Goal: Information Seeking & Learning: Learn about a topic

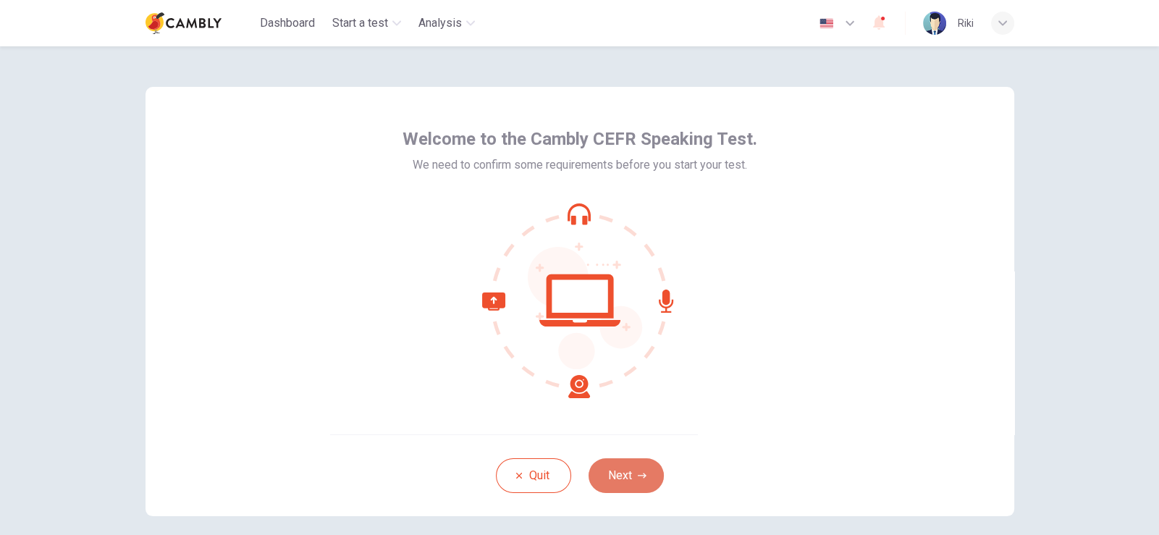
click at [595, 466] on button "Next" at bounding box center [625, 475] width 75 height 35
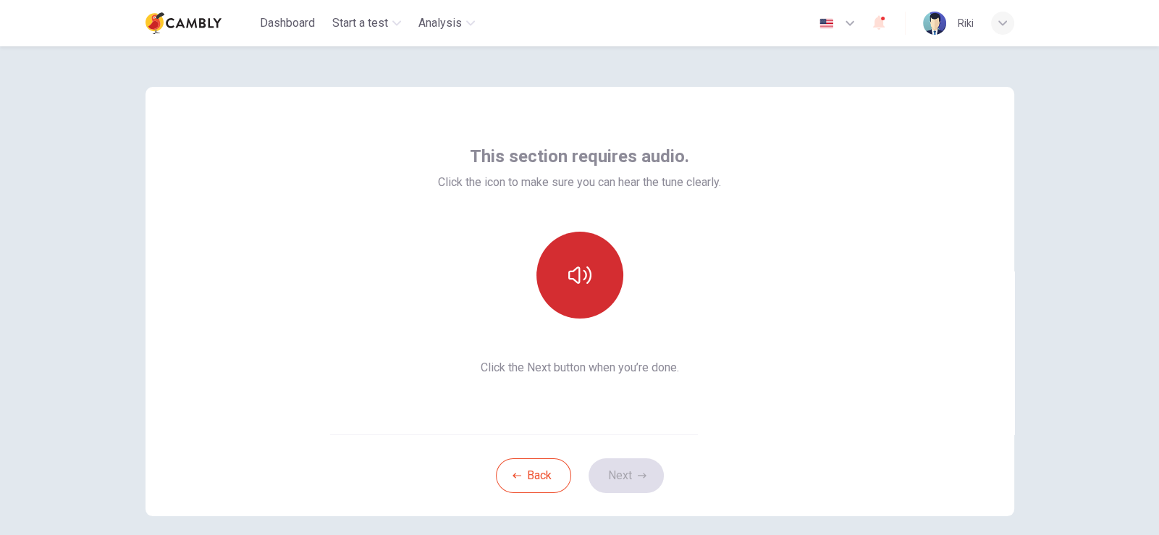
click at [569, 293] on button "button" at bounding box center [579, 275] width 87 height 87
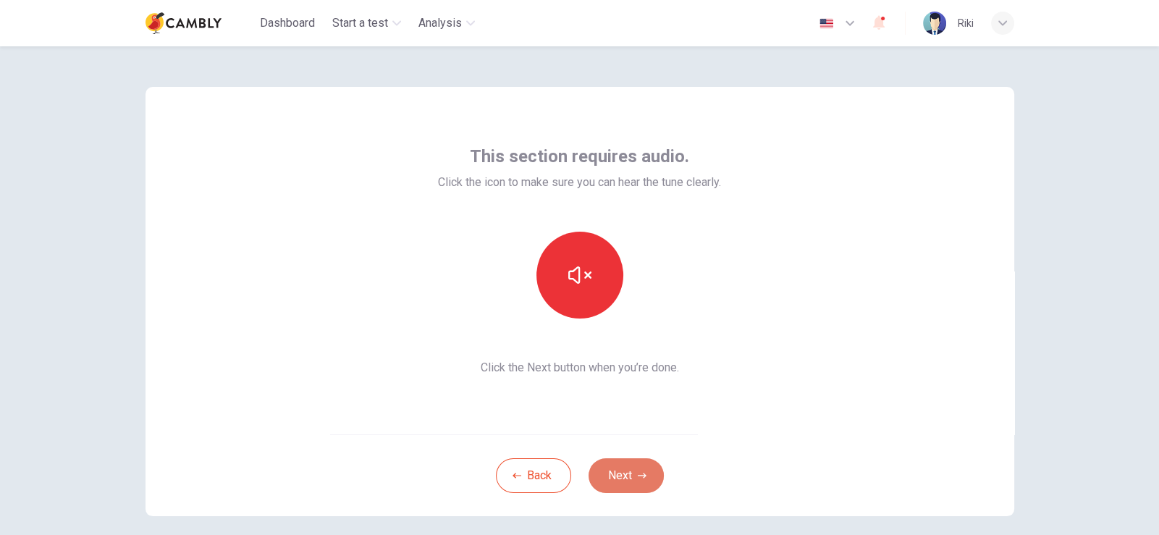
click at [625, 465] on button "Next" at bounding box center [625, 475] width 75 height 35
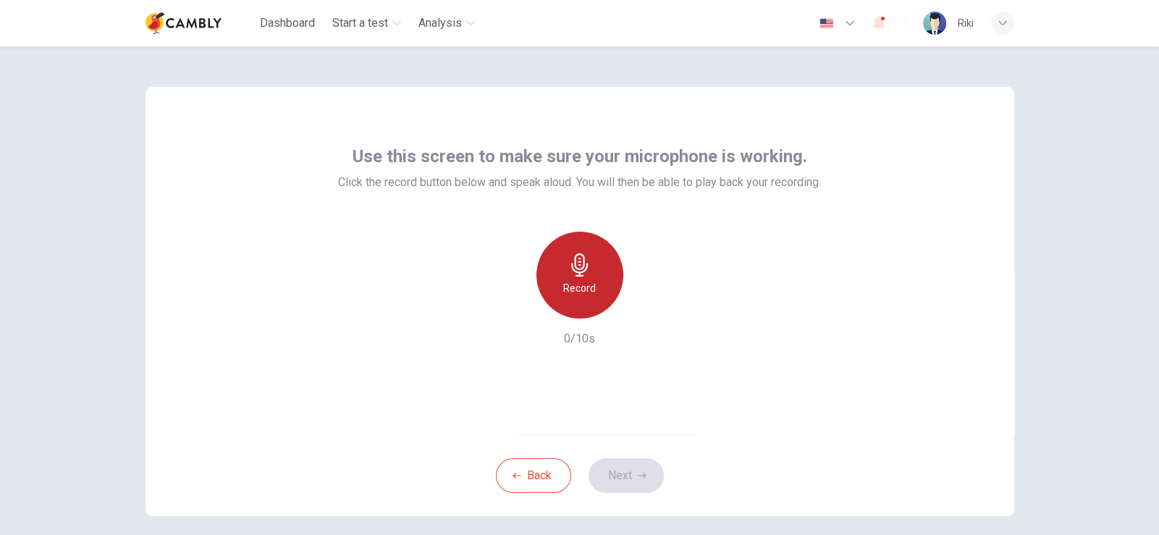
click at [568, 274] on icon "button" at bounding box center [579, 264] width 23 height 23
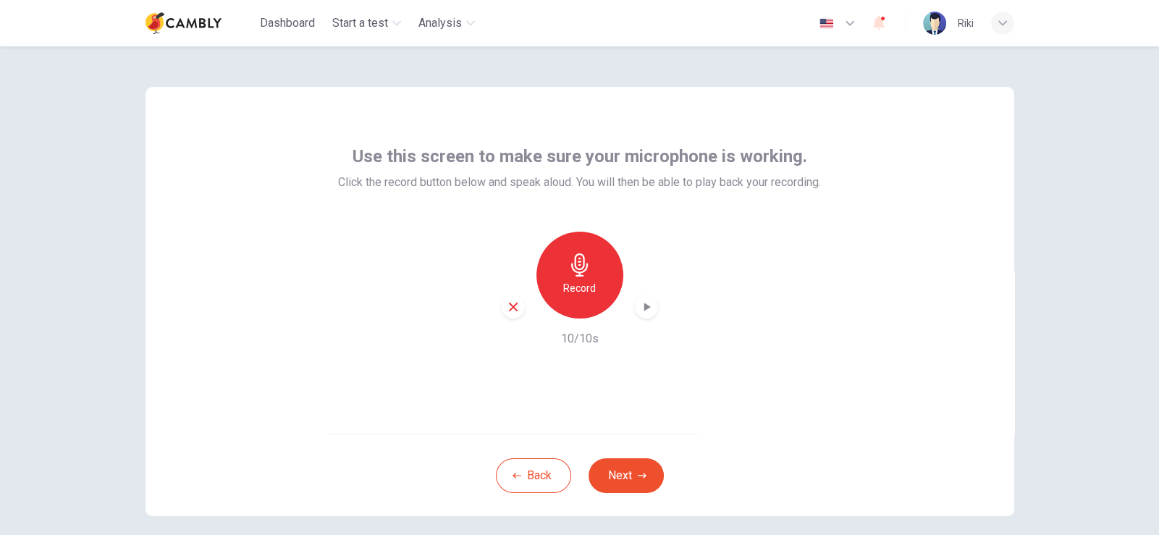
click at [642, 315] on div "button" at bounding box center [646, 306] width 23 height 23
click at [645, 468] on button "Next" at bounding box center [625, 475] width 75 height 35
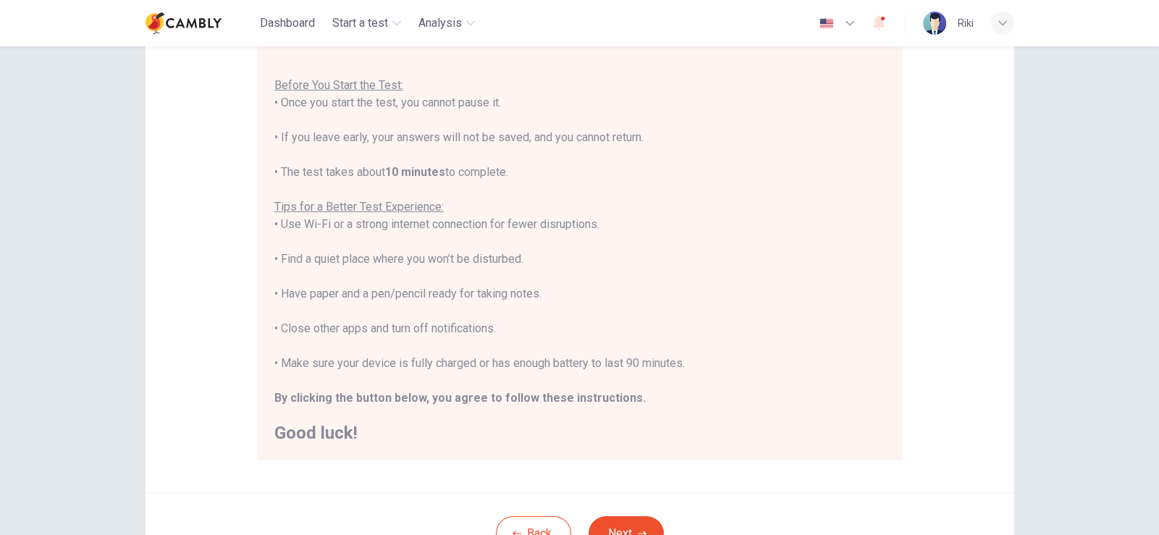
scroll to position [217, 0]
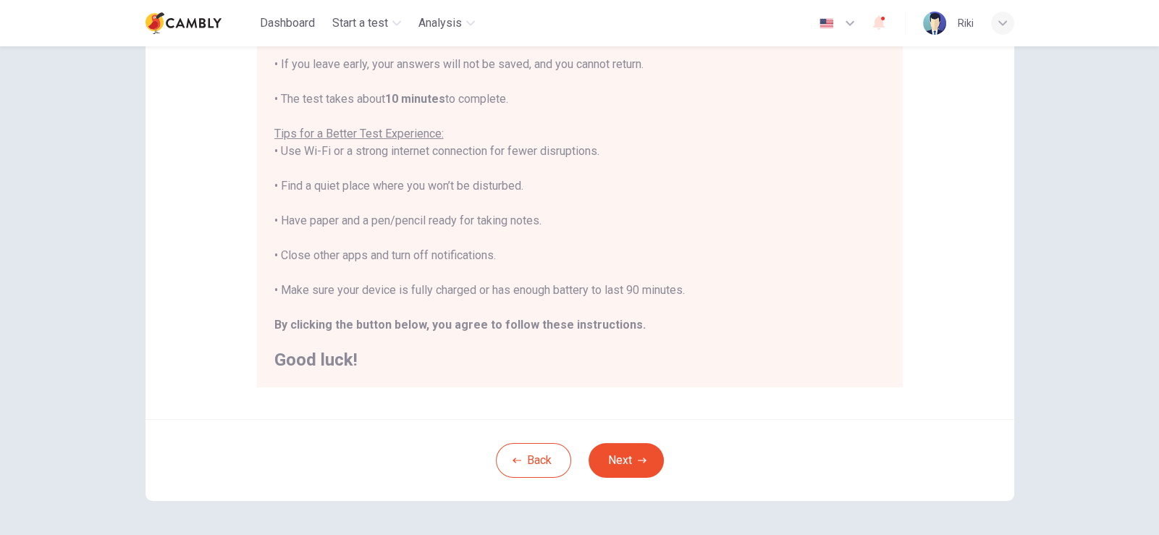
click at [604, 449] on button "Next" at bounding box center [625, 460] width 75 height 35
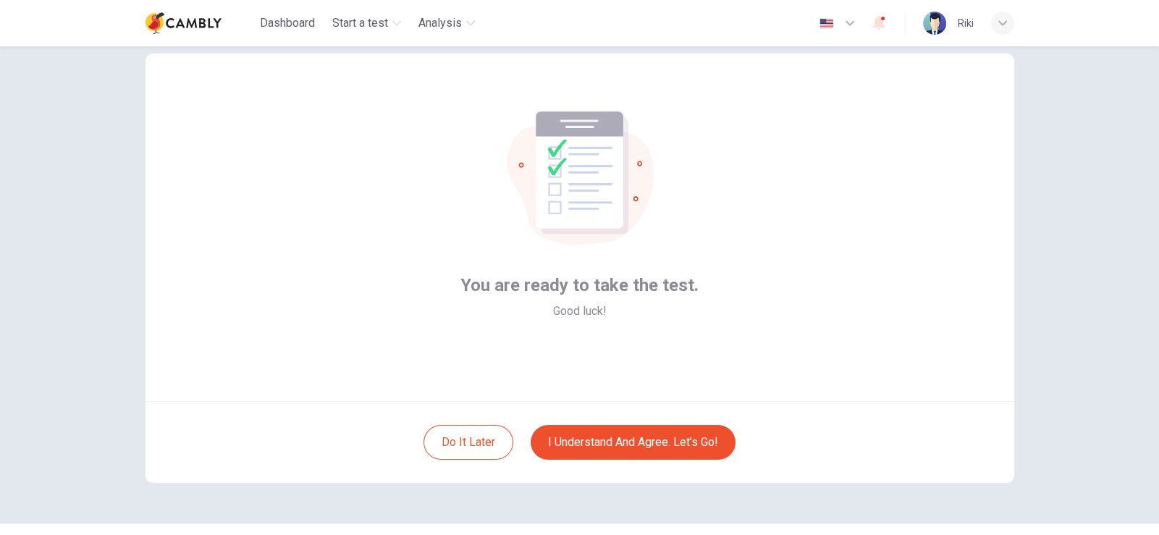
scroll to position [0, 0]
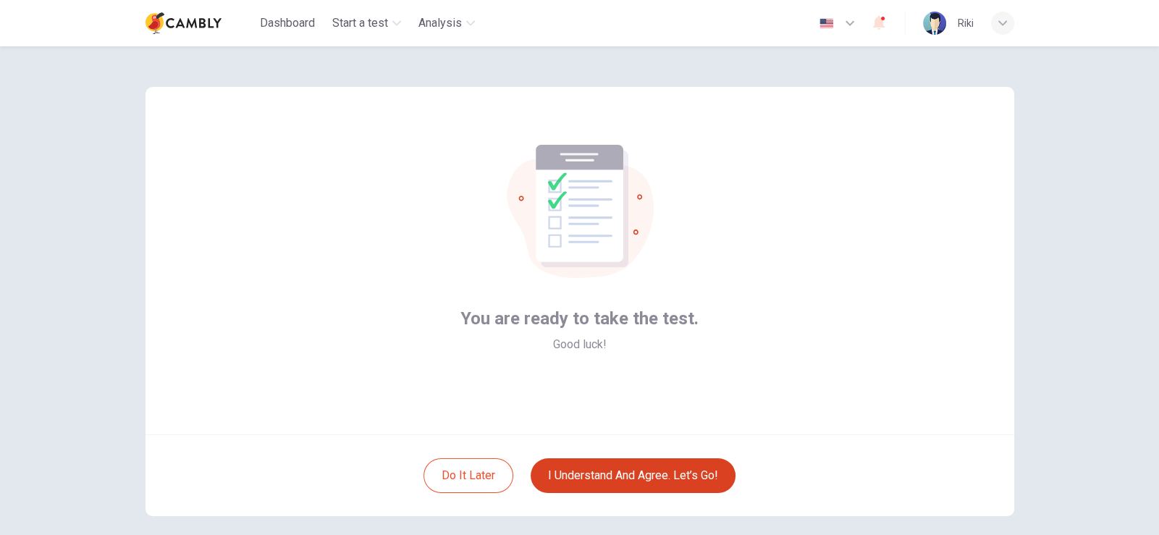
click at [647, 470] on button "I understand and agree. Let’s go!" at bounding box center [633, 475] width 205 height 35
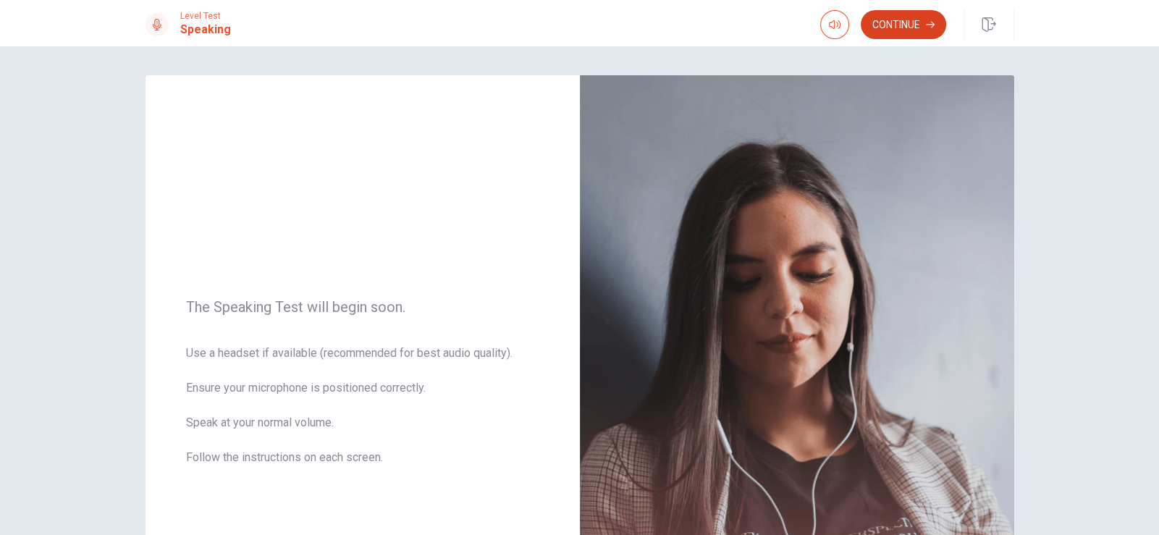
click at [923, 28] on button "Continue" at bounding box center [903, 24] width 85 height 29
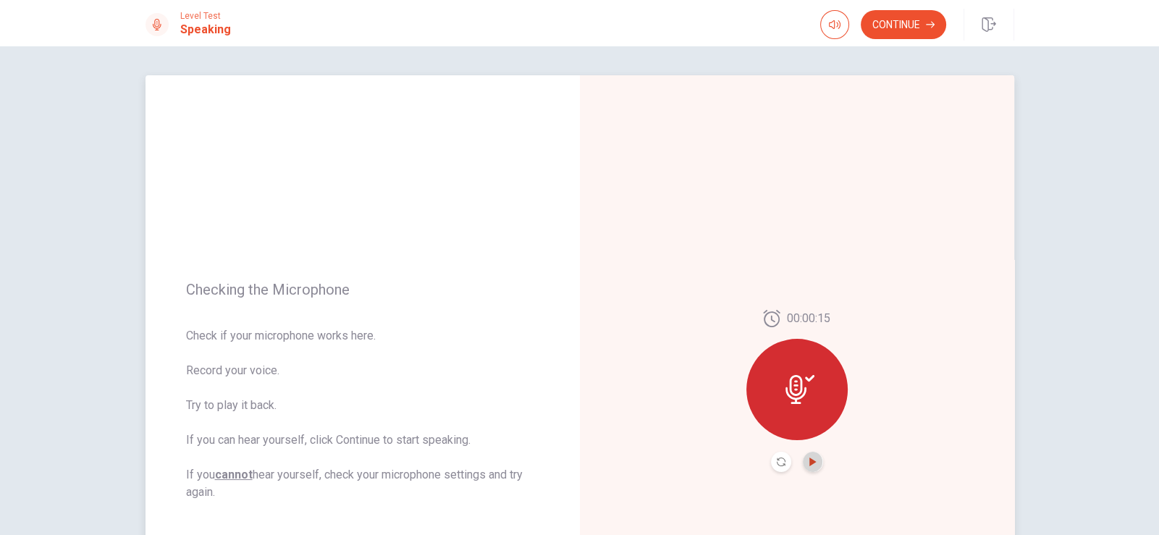
click at [811, 463] on icon "Play Audio" at bounding box center [813, 461] width 9 height 9
click at [814, 463] on button "Pause Audio" at bounding box center [813, 462] width 20 height 20
click at [905, 12] on button "Continue" at bounding box center [903, 24] width 85 height 29
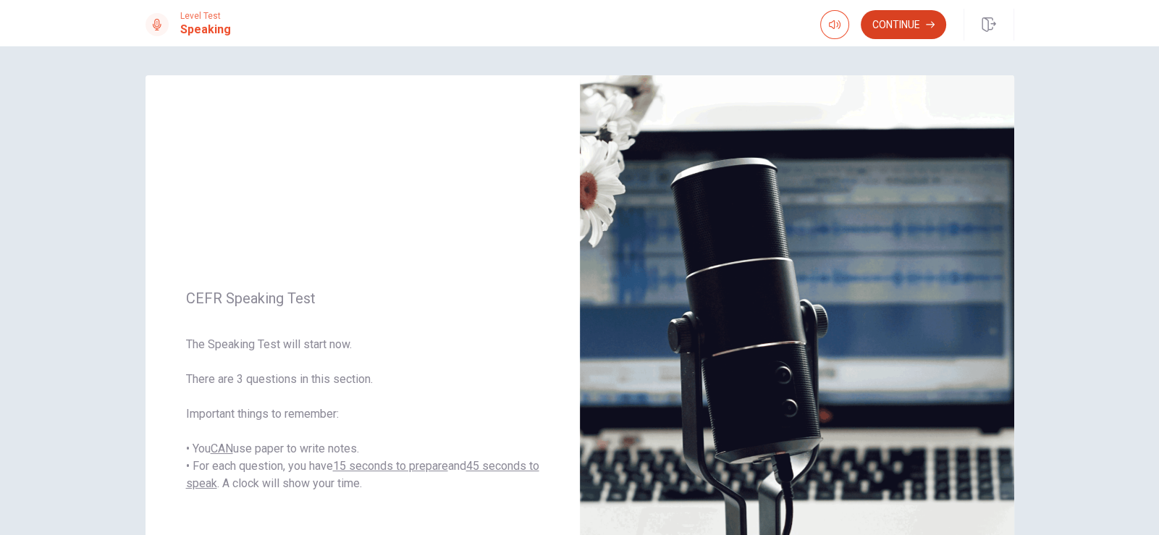
click at [877, 25] on button "Continue" at bounding box center [903, 24] width 85 height 29
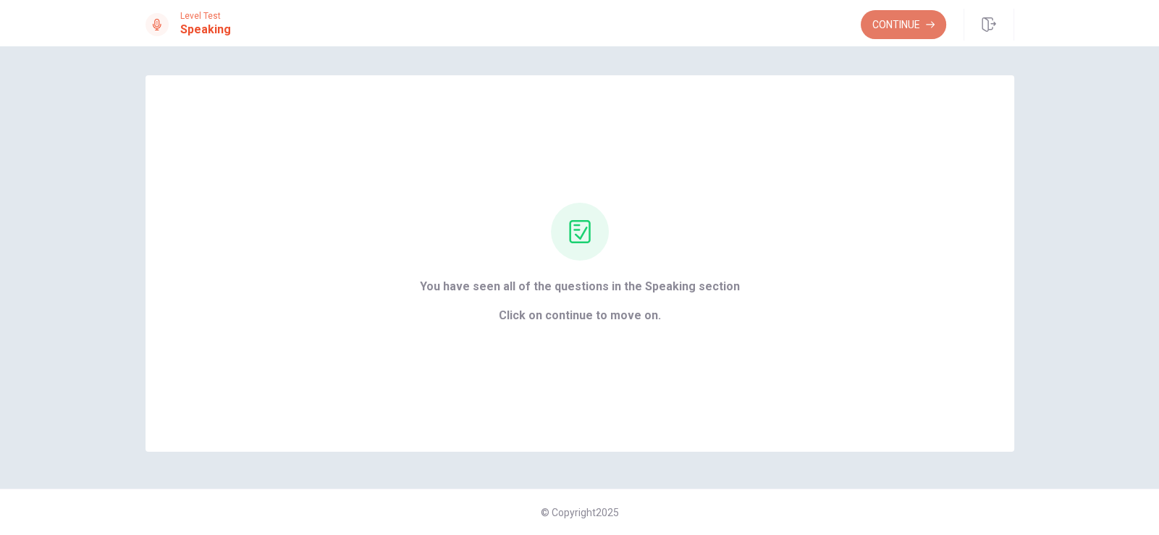
click at [881, 34] on button "Continue" at bounding box center [903, 24] width 85 height 29
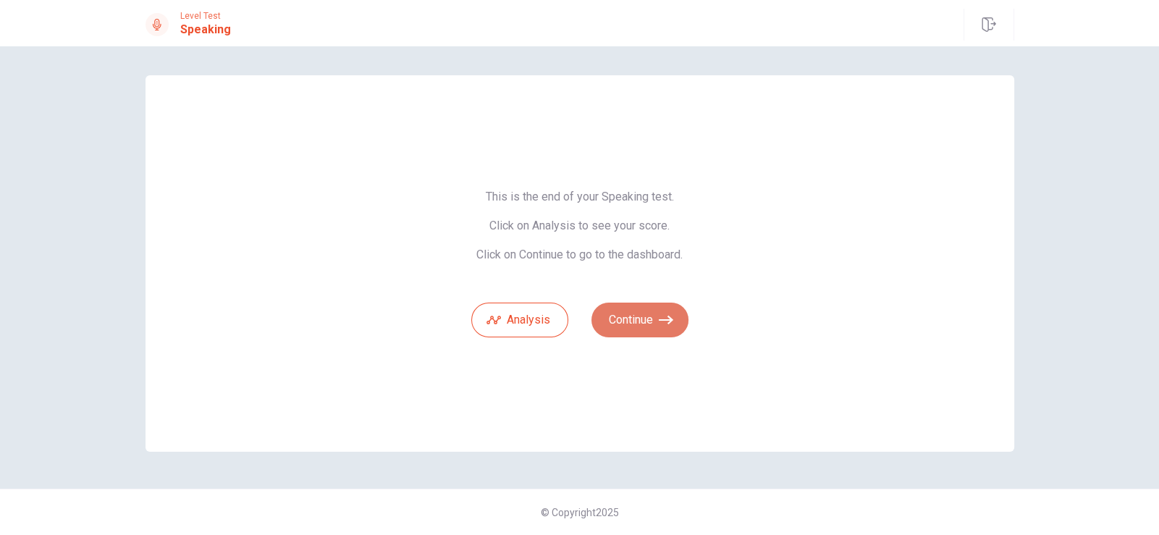
click at [647, 318] on button "Continue" at bounding box center [639, 320] width 97 height 35
